Goal: Go to known website: Access a specific website the user already knows

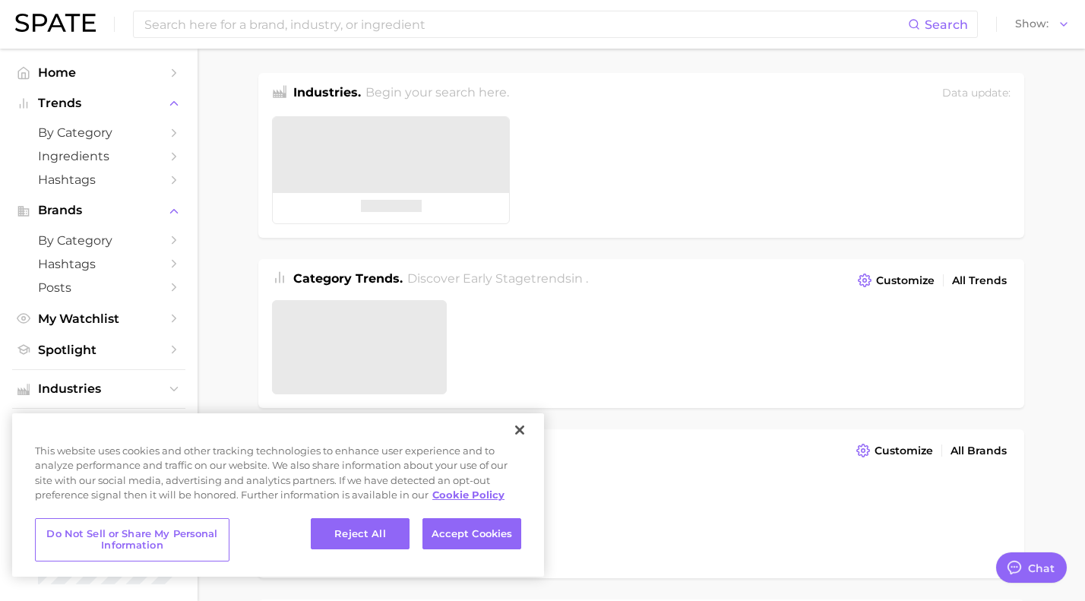
type textarea "x"
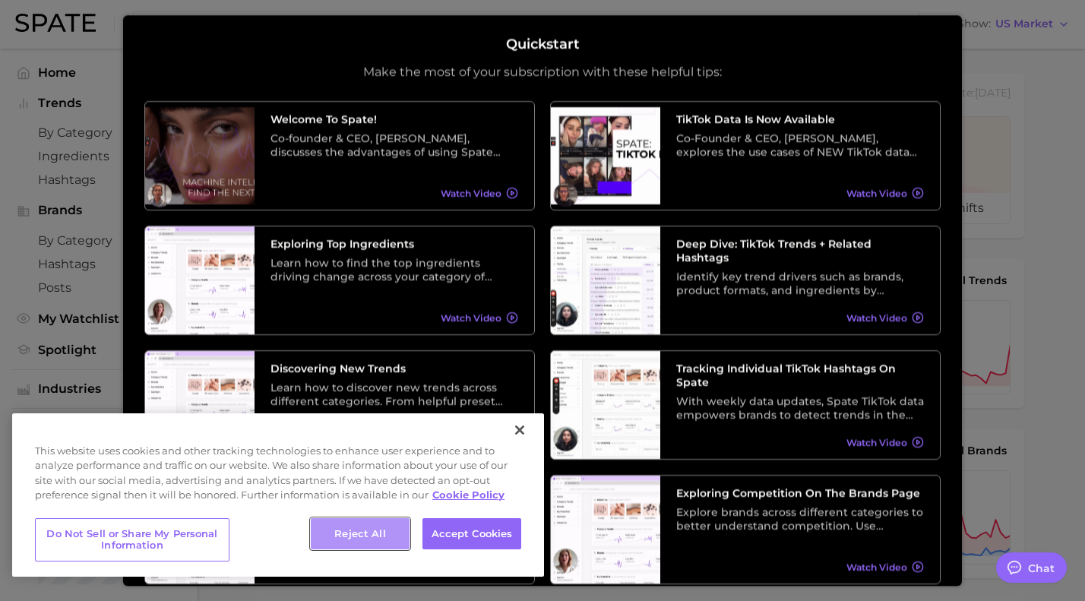
click at [400, 536] on button "Reject All" at bounding box center [360, 534] width 99 height 32
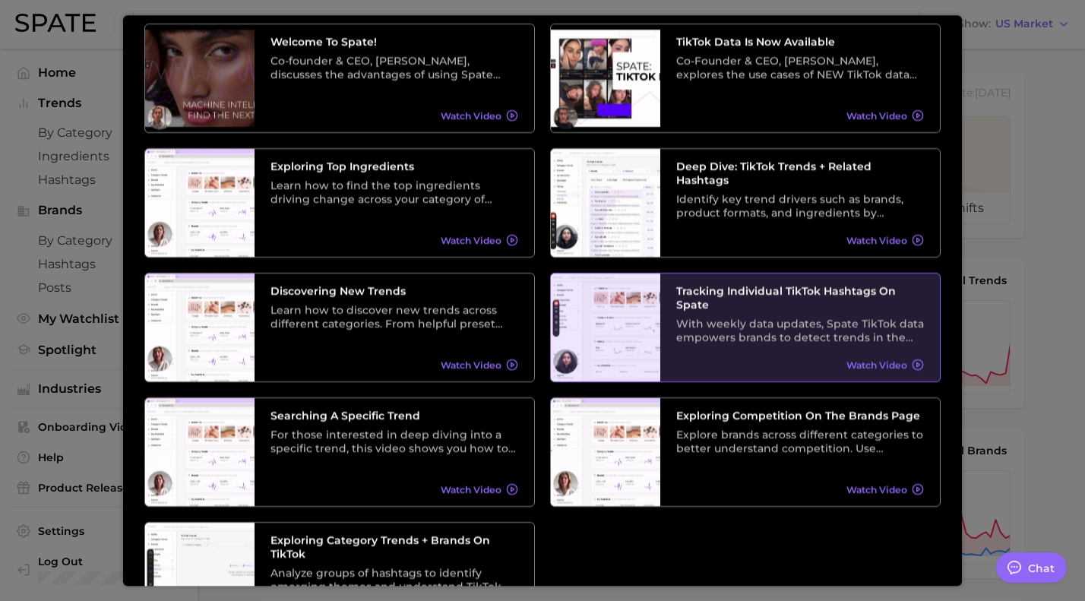
scroll to position [79, 0]
